Goal: Transaction & Acquisition: Purchase product/service

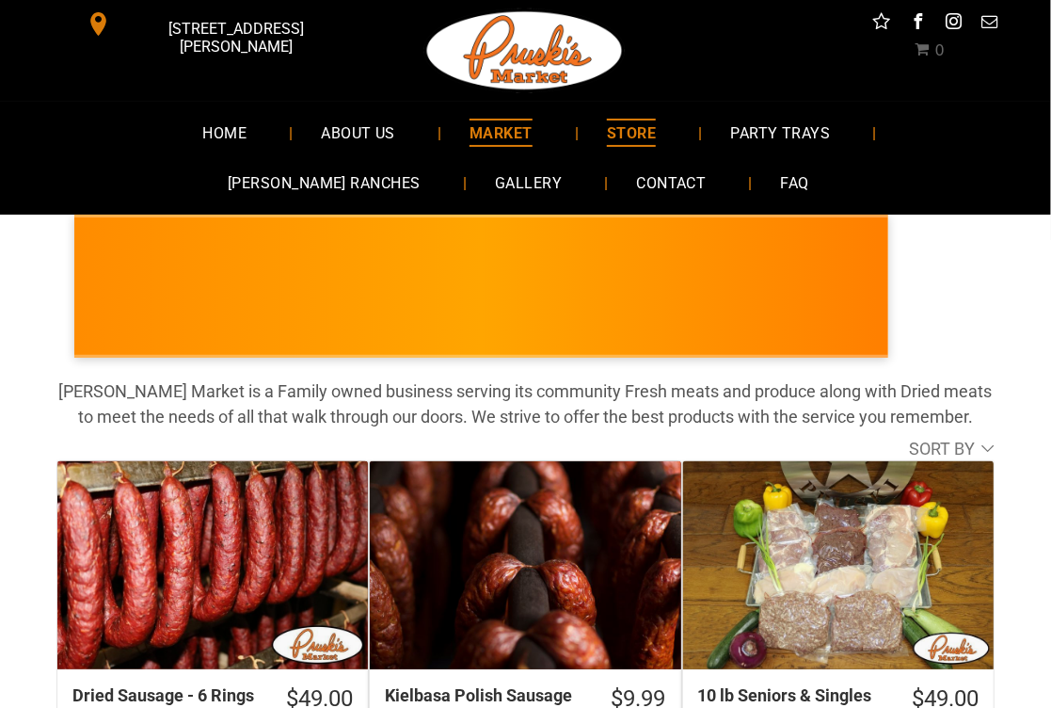
click at [469, 131] on span "MARKET" at bounding box center [500, 132] width 63 height 27
